Goal: Find specific page/section

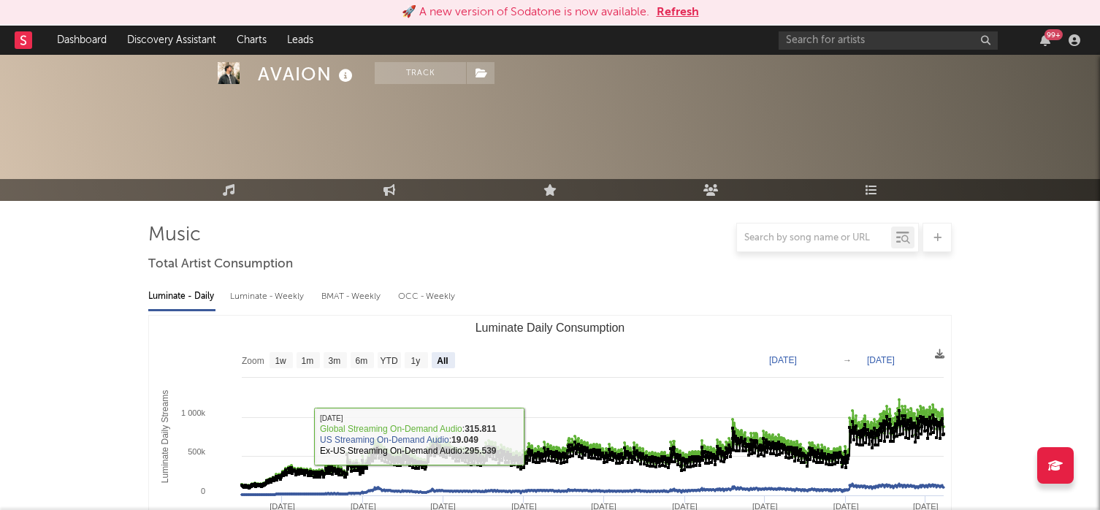
select select "All"
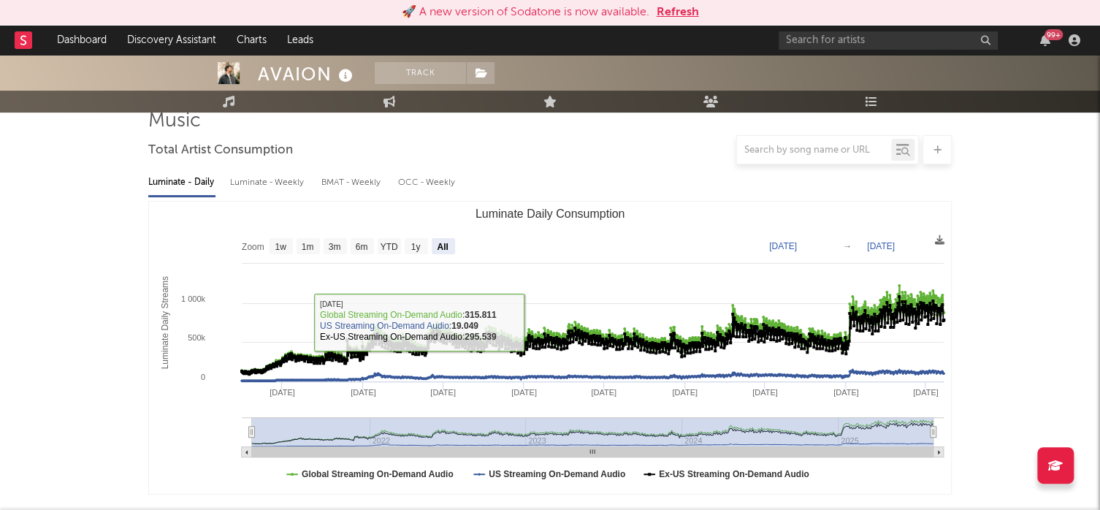
scroll to position [114, 0]
click at [61, 50] on link "Dashboard" at bounding box center [82, 40] width 70 height 29
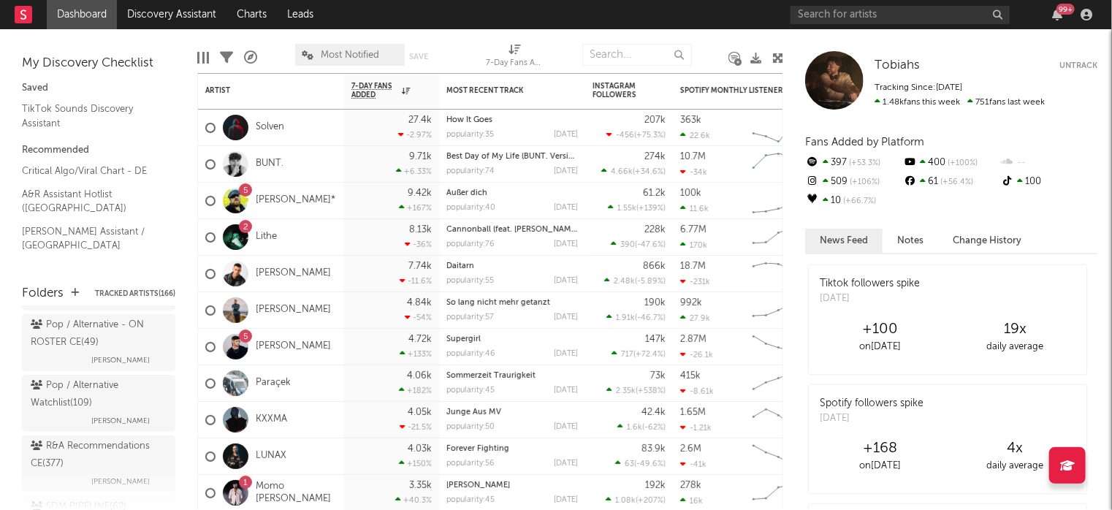
scroll to position [372, 0]
click at [98, 398] on div "Pop / Alternative Watchlist ( 109 )" at bounding box center [97, 395] width 132 height 35
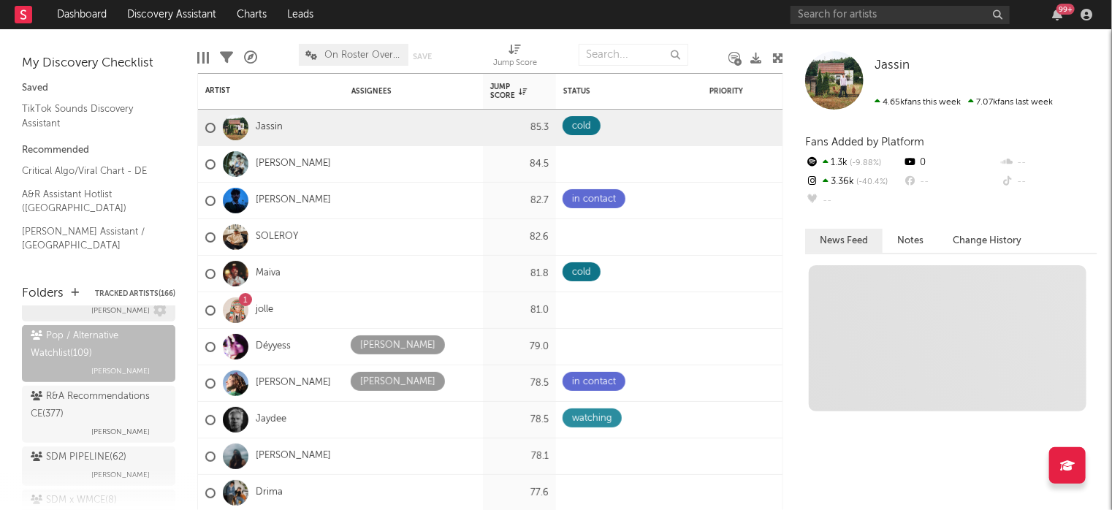
scroll to position [423, 0]
click at [88, 404] on div "R&A Recommendations CE ( 377 )" at bounding box center [97, 406] width 132 height 35
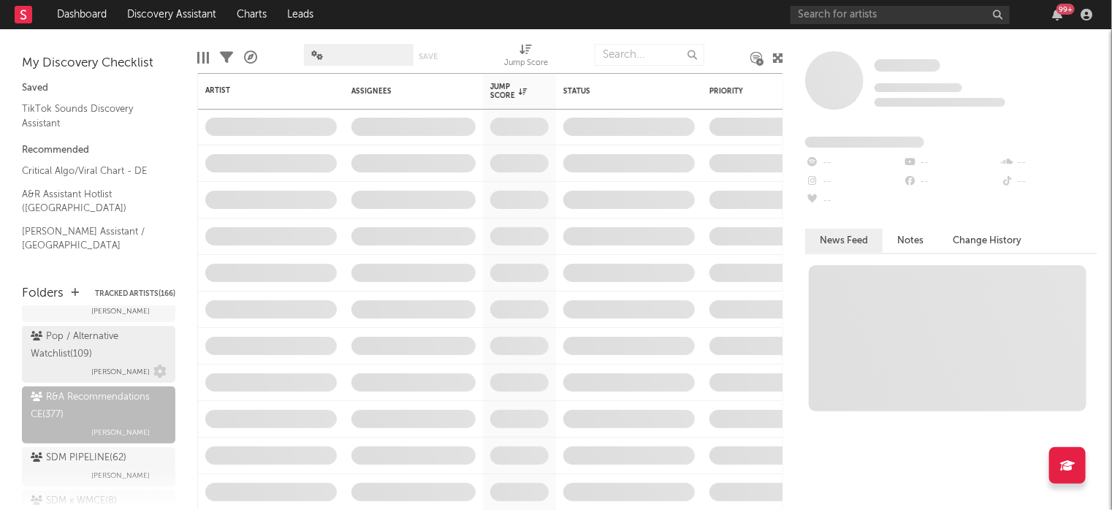
click at [68, 356] on div "Pop / Alternative Watchlist ( 109 )" at bounding box center [97, 345] width 132 height 35
